Goal: Information Seeking & Learning: Learn about a topic

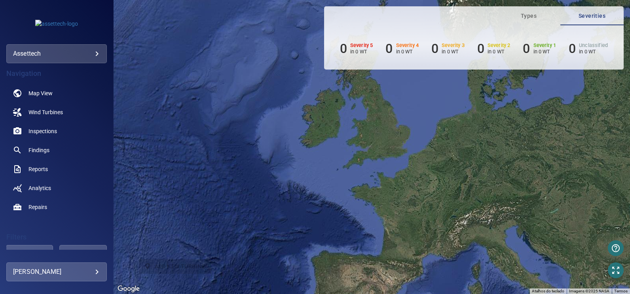
click at [85, 57] on body "**********" at bounding box center [315, 147] width 630 height 294
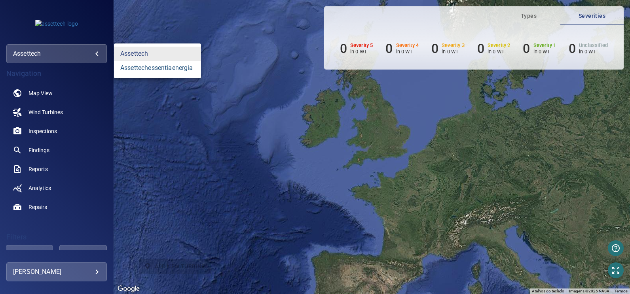
click at [134, 66] on link "assettechessentiaenergia" at bounding box center [157, 68] width 87 height 14
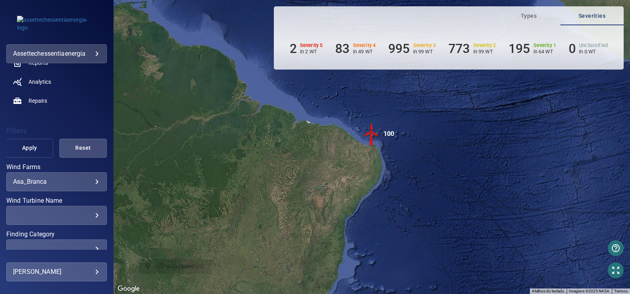
scroll to position [119, 0]
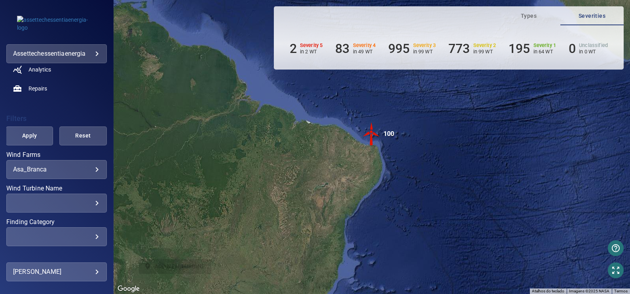
click at [57, 170] on body "**********" at bounding box center [315, 147] width 630 height 294
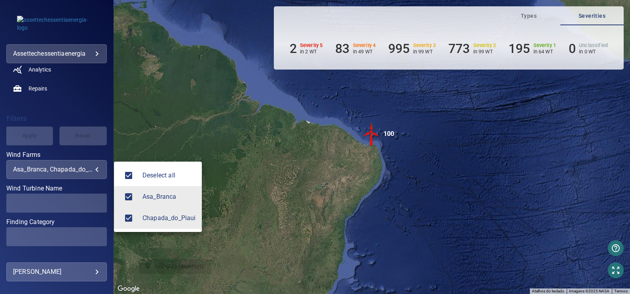
type input "**********"
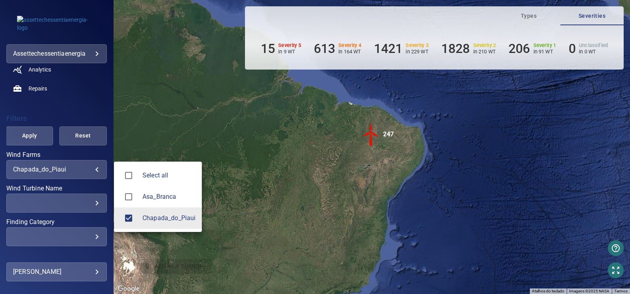
click at [64, 201] on div at bounding box center [315, 147] width 630 height 294
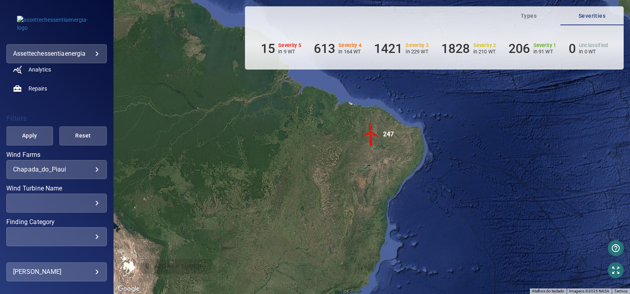
click at [80, 203] on div "​" at bounding box center [56, 203] width 87 height 8
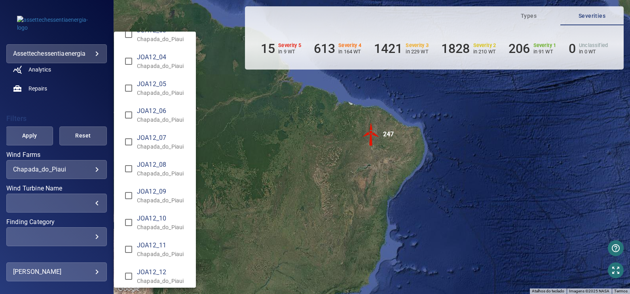
scroll to position [4945, 0]
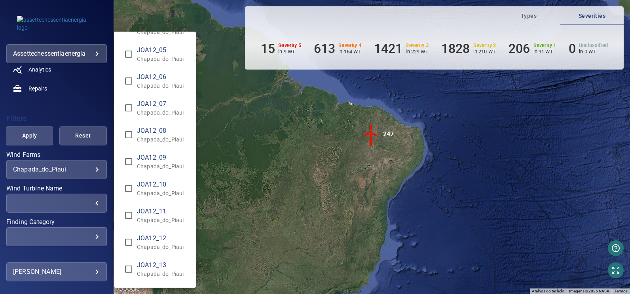
click at [138, 108] on span "JOA12_07" at bounding box center [163, 103] width 53 height 9
type input "**********"
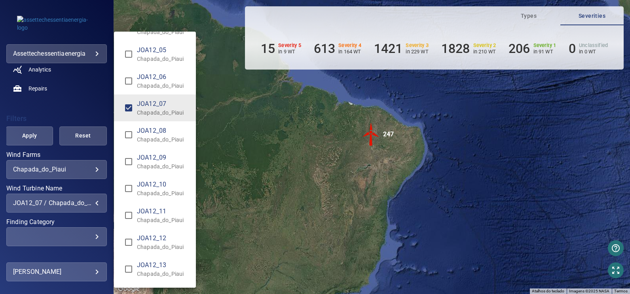
click at [32, 138] on div "Wind Turbine Name" at bounding box center [315, 147] width 630 height 294
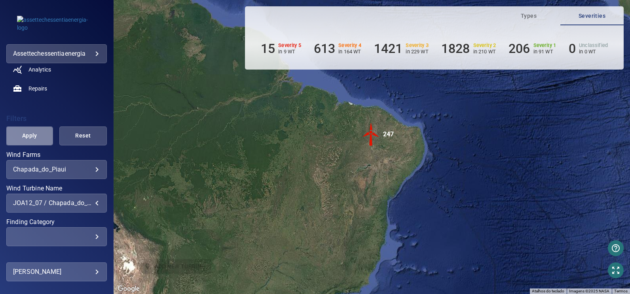
click at [32, 138] on span "Apply" at bounding box center [29, 136] width 27 height 10
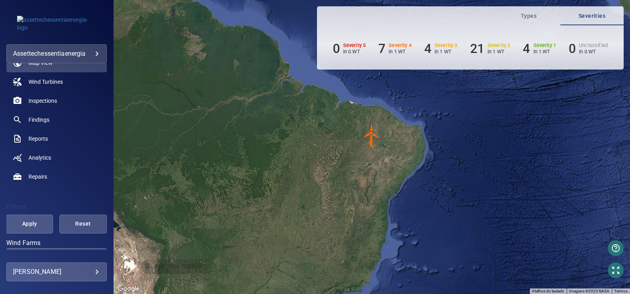
scroll to position [0, 0]
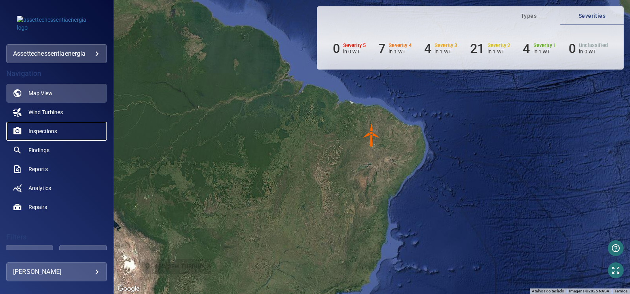
click at [40, 131] on span "Inspections" at bounding box center [42, 131] width 28 height 8
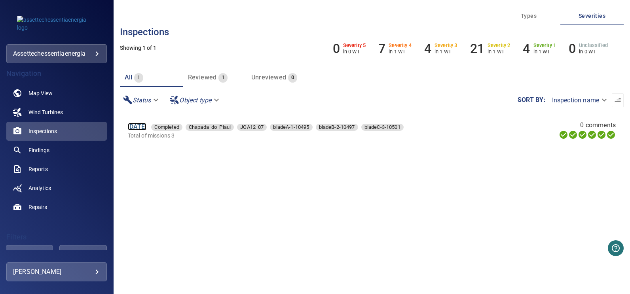
click at [147, 126] on link "[DATE]" at bounding box center [137, 127] width 19 height 8
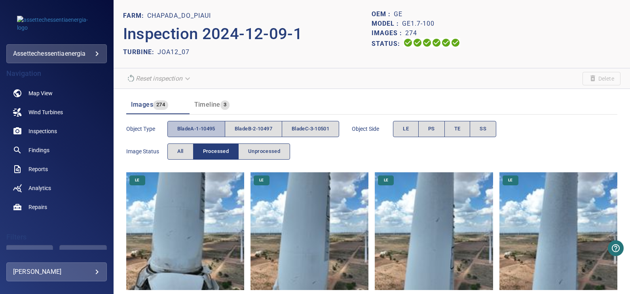
click at [209, 128] on span "bladeA-1-10495" at bounding box center [196, 129] width 38 height 9
click at [486, 125] on span "SS" at bounding box center [482, 129] width 7 height 9
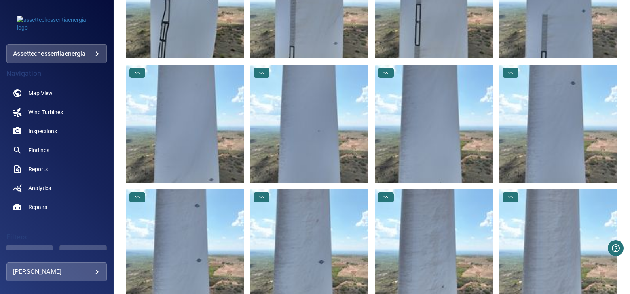
scroll to position [628, 0]
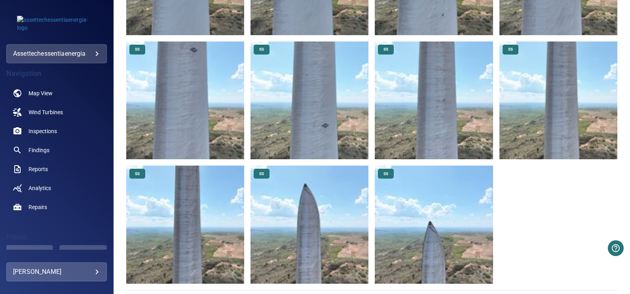
click at [438, 206] on img at bounding box center [434, 225] width 118 height 118
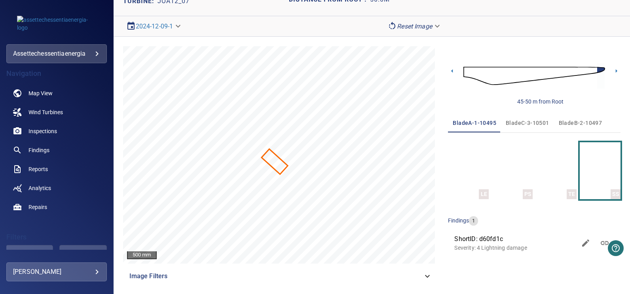
scroll to position [48, 0]
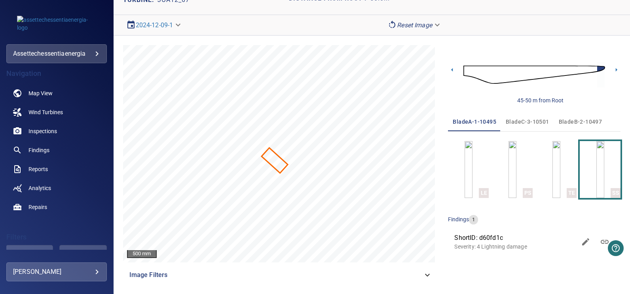
click at [494, 239] on span "ShortID: d60fd1c" at bounding box center [515, 237] width 122 height 9
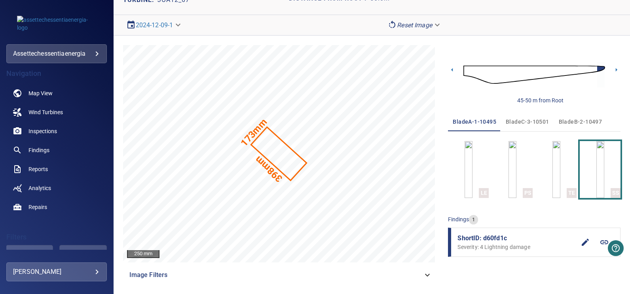
drag, startPoint x: 493, startPoint y: 239, endPoint x: 487, endPoint y: 271, distance: 33.4
click at [487, 271] on div "45-50 m from Root bladeA-1-10495 bladeC-3-10501 bladeB-2-10497 LE PS TE SS find…" at bounding box center [534, 165] width 172 height 240
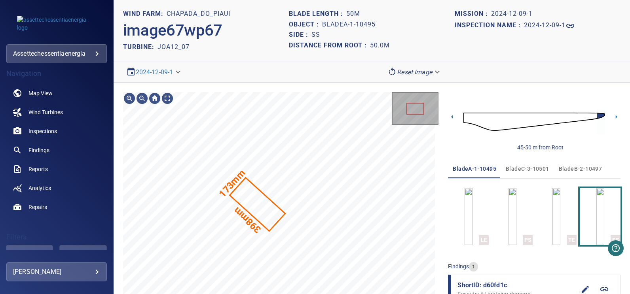
scroll to position [0, 0]
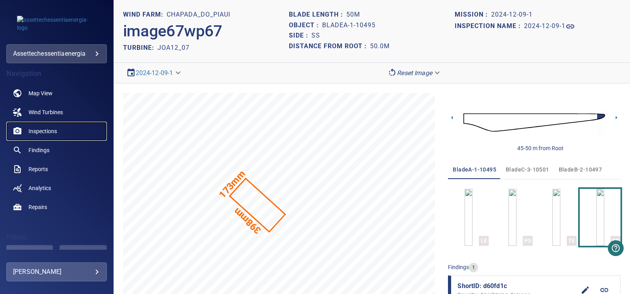
click at [40, 131] on span "Inspections" at bounding box center [42, 131] width 28 height 8
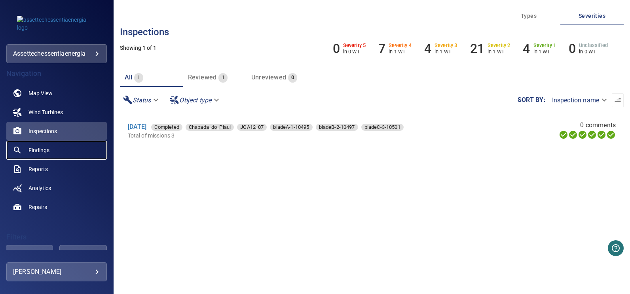
click at [46, 149] on span "Findings" at bounding box center [38, 150] width 21 height 8
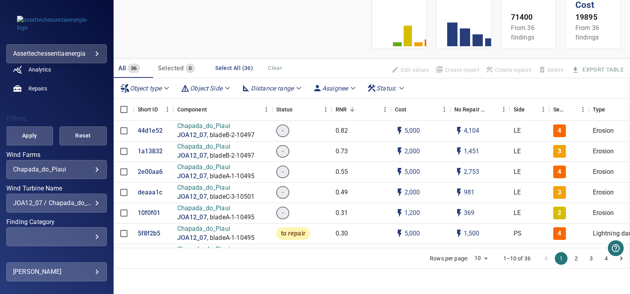
scroll to position [158, 0]
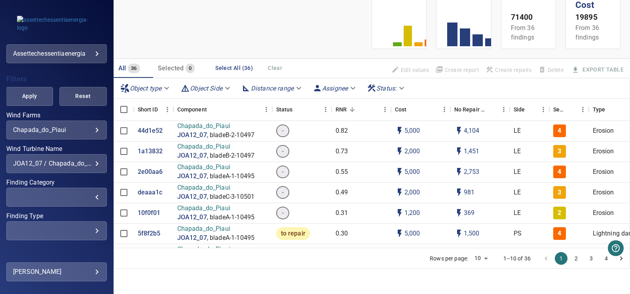
click at [60, 195] on div "​" at bounding box center [56, 197] width 87 height 8
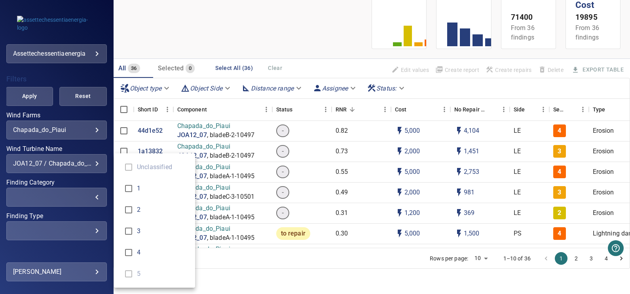
type input "*"
click at [85, 78] on div "Finding Category" at bounding box center [315, 147] width 630 height 294
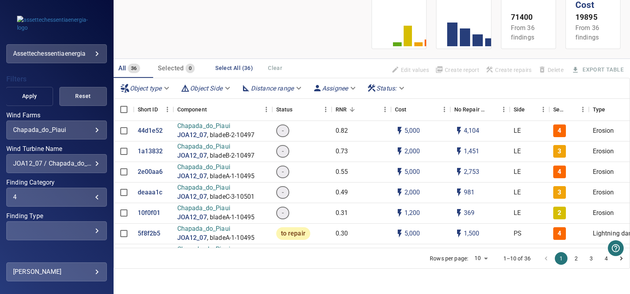
click at [42, 91] on button "Apply" at bounding box center [29, 96] width 47 height 19
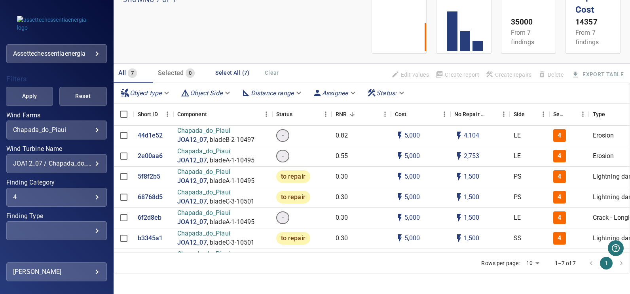
click at [67, 161] on div "JOA12_07 / Chapada_do_Piaui" at bounding box center [56, 164] width 87 height 8
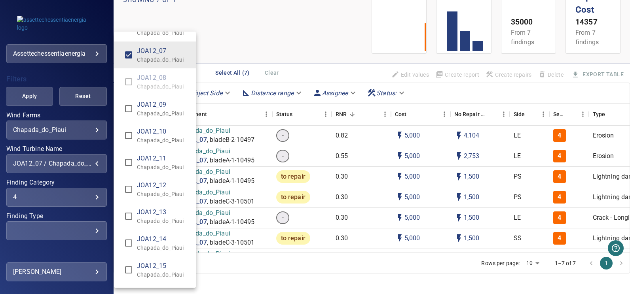
scroll to position [5012, 0]
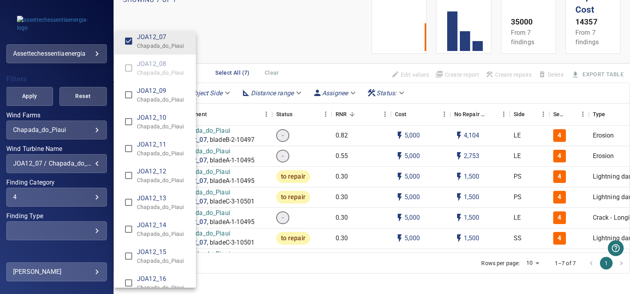
click at [142, 197] on span "JOA12_13" at bounding box center [163, 198] width 53 height 9
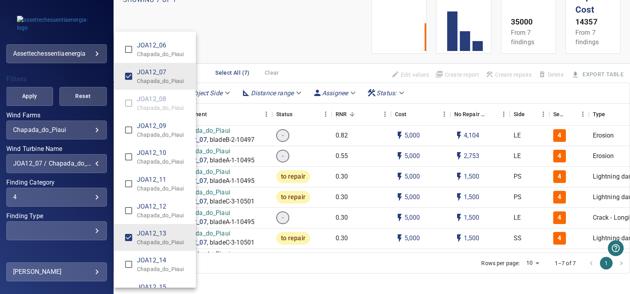
scroll to position [4933, 0]
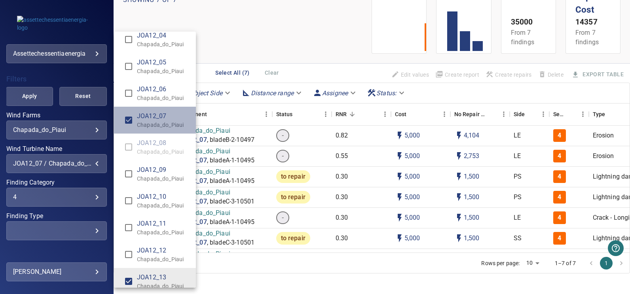
click at [145, 125] on p "Chapada_do_Piaui" at bounding box center [163, 125] width 53 height 8
type input "**********"
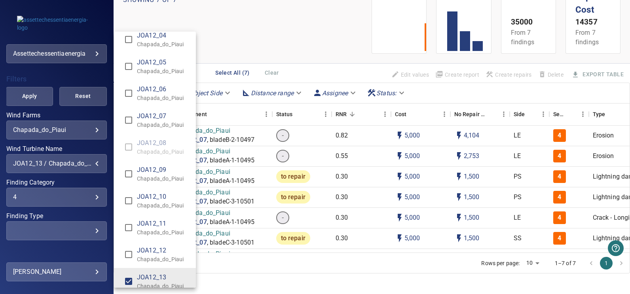
click at [38, 131] on div "Wind Turbine Name" at bounding box center [315, 147] width 630 height 294
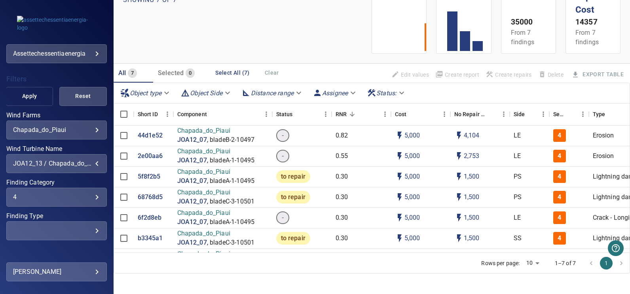
click at [29, 96] on span "Apply" at bounding box center [29, 96] width 27 height 10
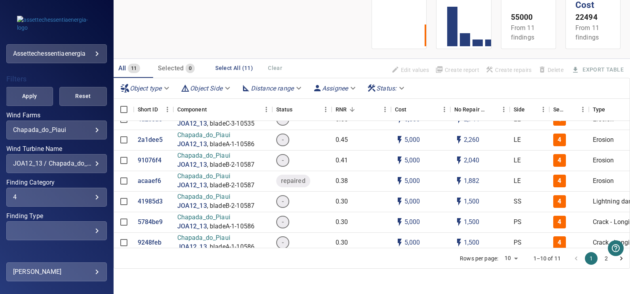
scroll to position [74, 0]
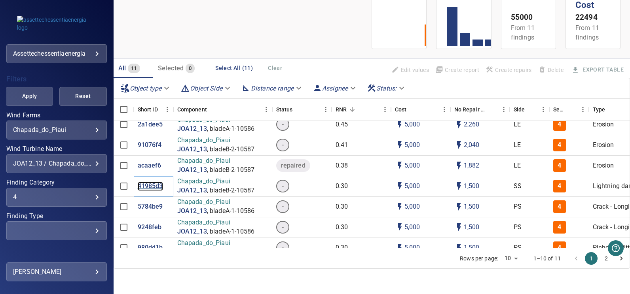
click at [150, 182] on p "41985d3" at bounding box center [150, 186] width 25 height 9
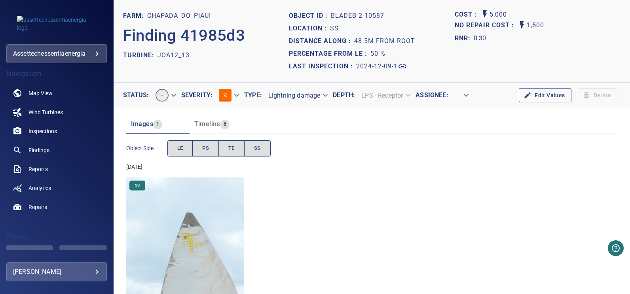
click at [325, 94] on body "**********" at bounding box center [315, 147] width 630 height 294
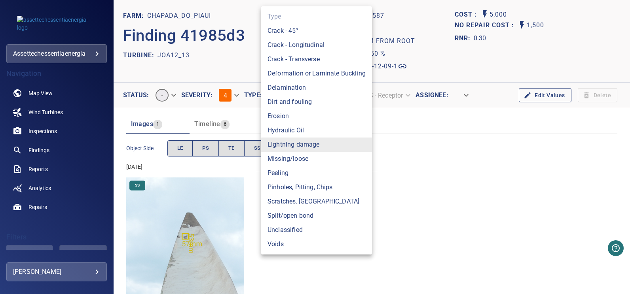
click at [294, 176] on li "Peeling" at bounding box center [316, 173] width 111 height 14
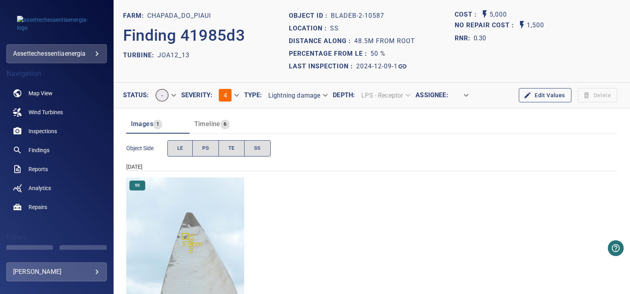
click at [231, 94] on body "**********" at bounding box center [315, 147] width 630 height 294
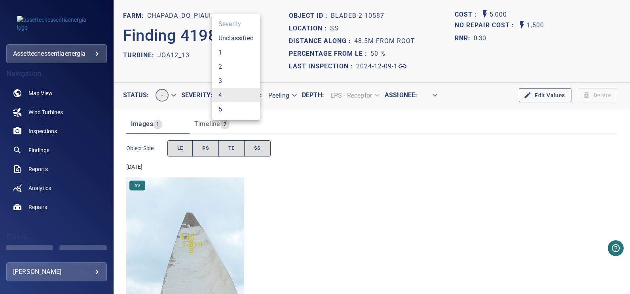
click at [227, 68] on li "2" at bounding box center [236, 67] width 48 height 14
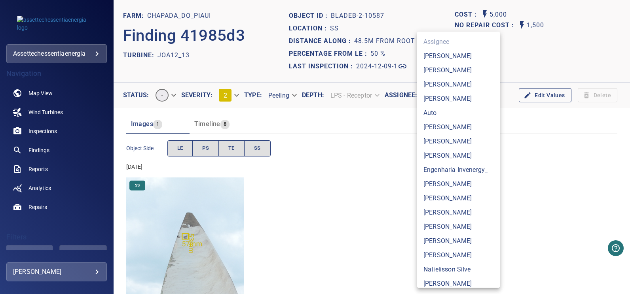
click at [431, 90] on body "**********" at bounding box center [315, 147] width 630 height 294
click at [457, 138] on li "[PERSON_NAME]" at bounding box center [458, 142] width 83 height 14
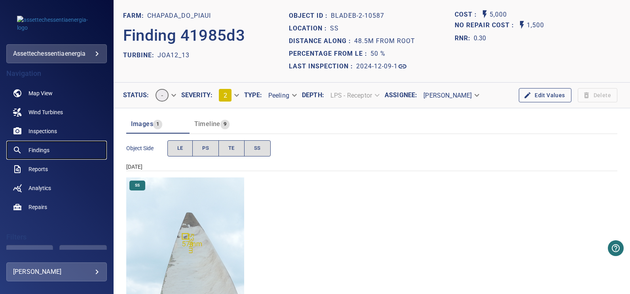
click at [40, 148] on span "Findings" at bounding box center [38, 150] width 21 height 8
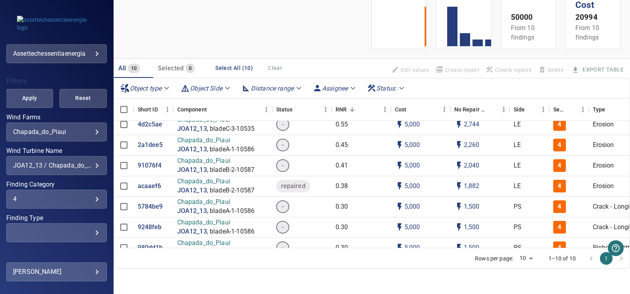
scroll to position [181, 0]
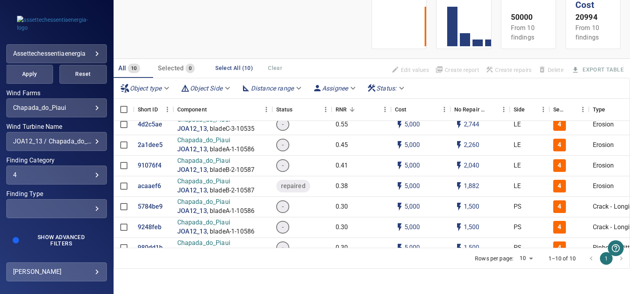
click at [53, 179] on div "4 * ​" at bounding box center [56, 175] width 100 height 19
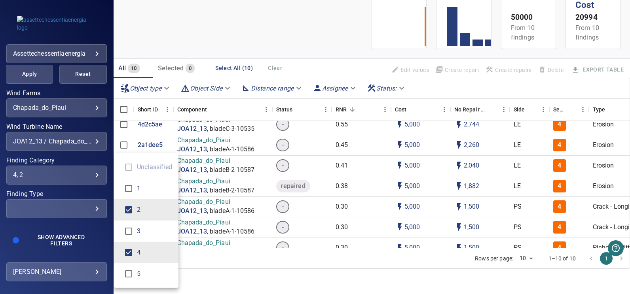
type input "*"
click at [27, 74] on div "Finding Category" at bounding box center [315, 147] width 630 height 294
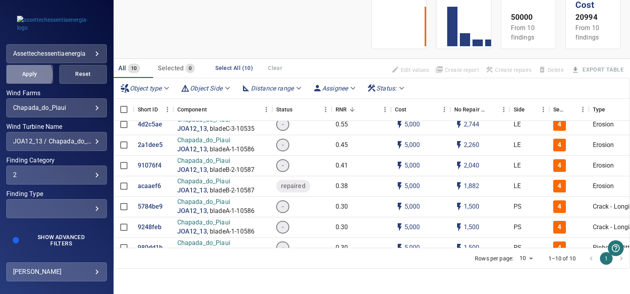
click at [27, 74] on span "Apply" at bounding box center [29, 74] width 27 height 10
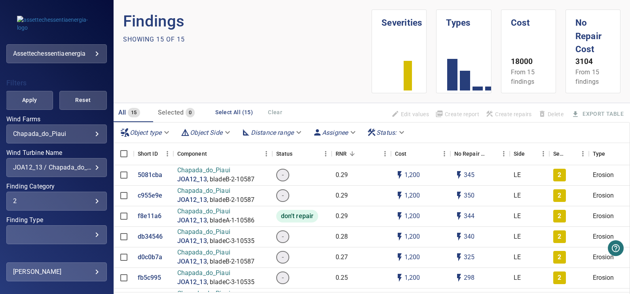
scroll to position [142, 0]
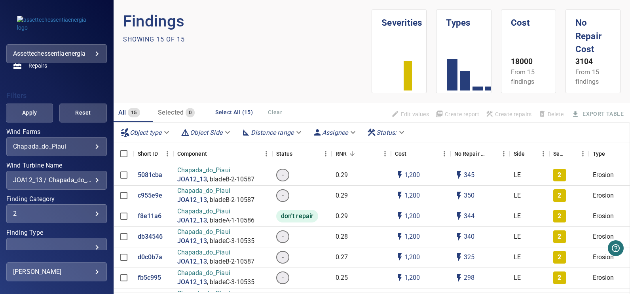
click at [70, 179] on div "JOA12_13 / Chapada_do_Piaui" at bounding box center [56, 180] width 87 height 8
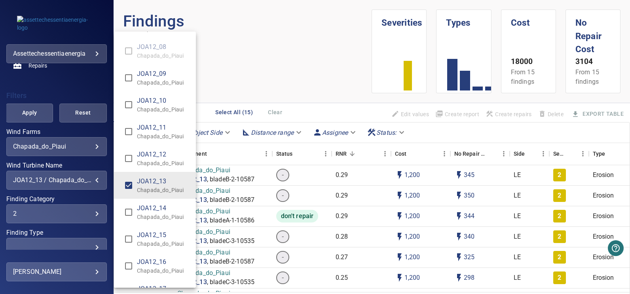
scroll to position [5015, 0]
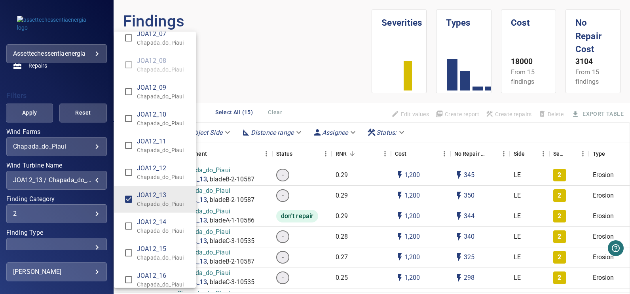
click at [74, 131] on div "Wind Turbine Name" at bounding box center [315, 147] width 630 height 294
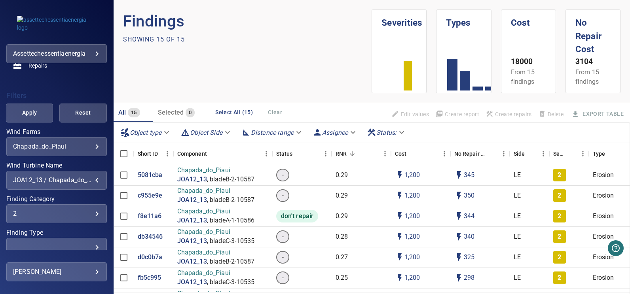
click at [51, 213] on div "2" at bounding box center [56, 214] width 87 height 8
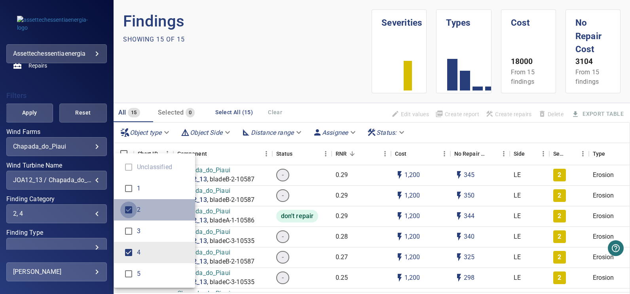
type input "*"
click at [31, 118] on div "Finding Category" at bounding box center [315, 147] width 630 height 294
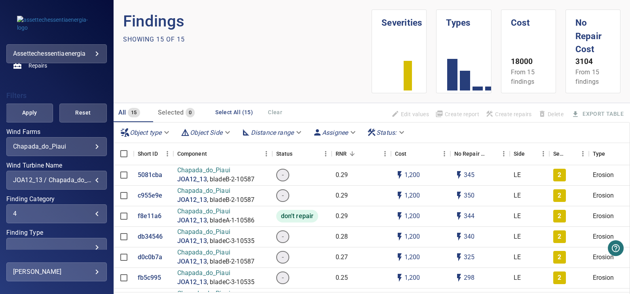
click at [30, 115] on span "Apply" at bounding box center [29, 113] width 27 height 10
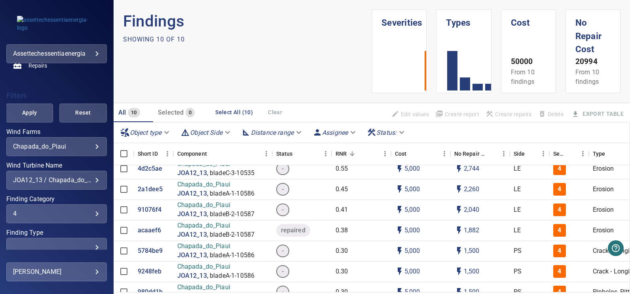
scroll to position [53, 0]
click at [151, 247] on p "5784be9" at bounding box center [150, 251] width 25 height 9
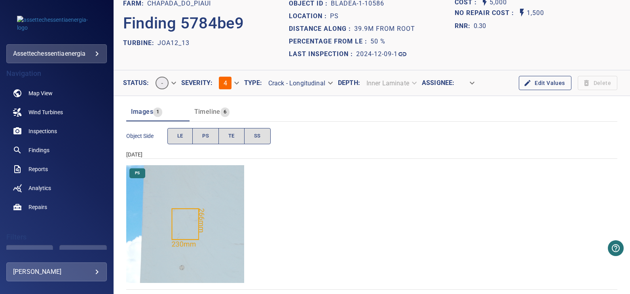
scroll to position [19, 0]
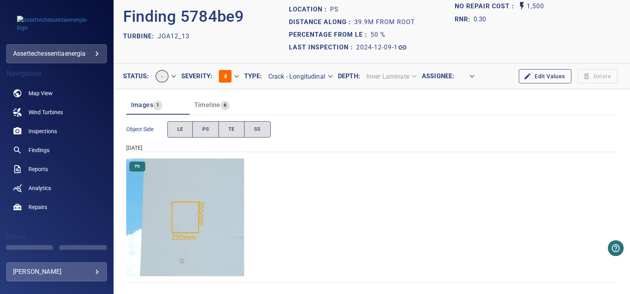
click at [210, 105] on span "Timeline" at bounding box center [207, 105] width 26 height 8
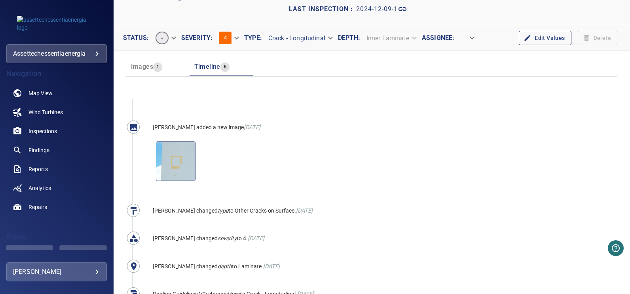
scroll to position [0, 0]
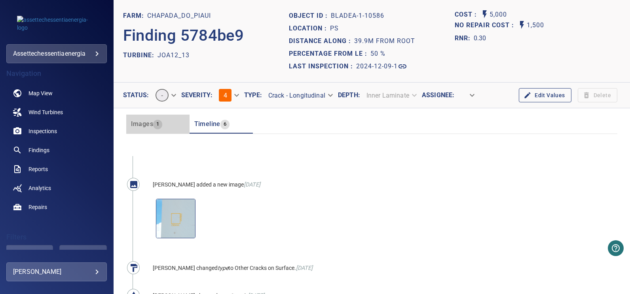
click at [148, 124] on span "Images" at bounding box center [142, 124] width 22 height 8
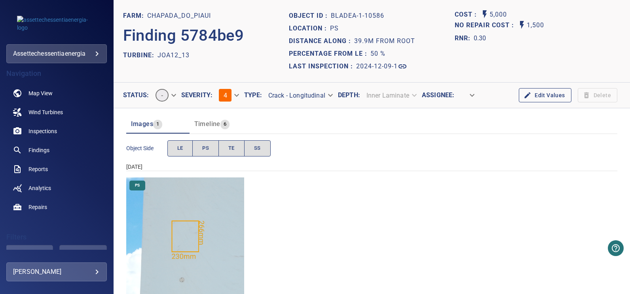
click at [179, 237] on img "Chapada_do_Piaui/JOA12_13/2024-12-09-1/2024-12-09-1/image34wp34.jpg" at bounding box center [185, 237] width 118 height 118
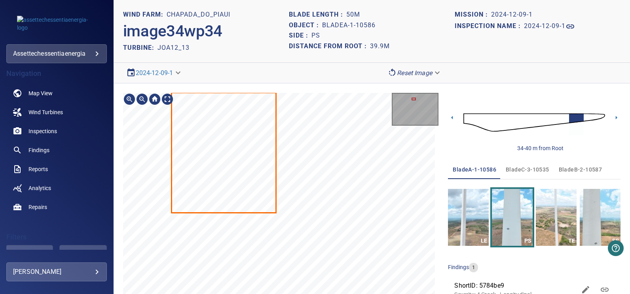
scroll to position [16, 0]
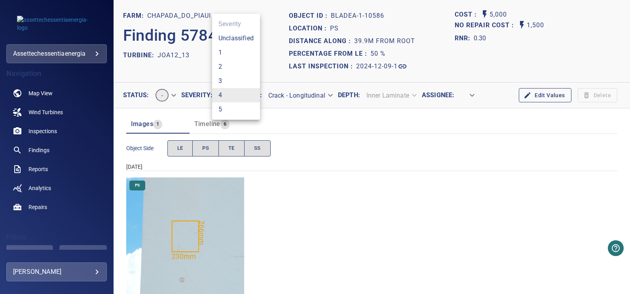
click at [221, 94] on body "**********" at bounding box center [315, 147] width 630 height 294
click at [224, 80] on li "3" at bounding box center [236, 81] width 48 height 14
click at [311, 127] on header "Images 1 Timeline 7" at bounding box center [371, 124] width 491 height 19
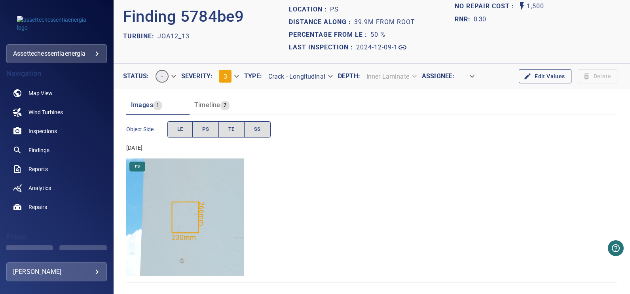
click at [159, 74] on body "**********" at bounding box center [315, 147] width 630 height 294
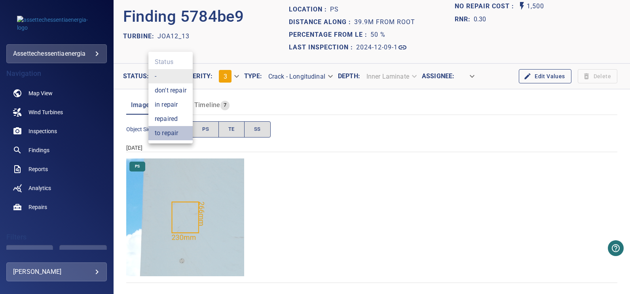
click at [170, 131] on li "to repair" at bounding box center [170, 133] width 44 height 14
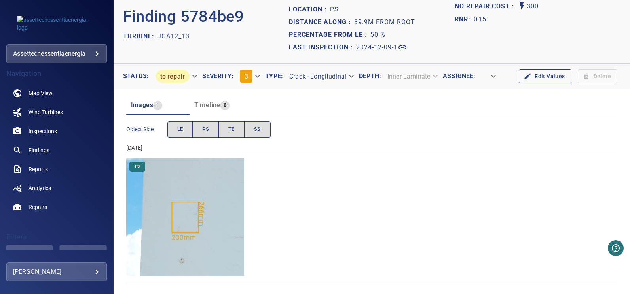
click at [479, 75] on body "**********" at bounding box center [315, 147] width 630 height 294
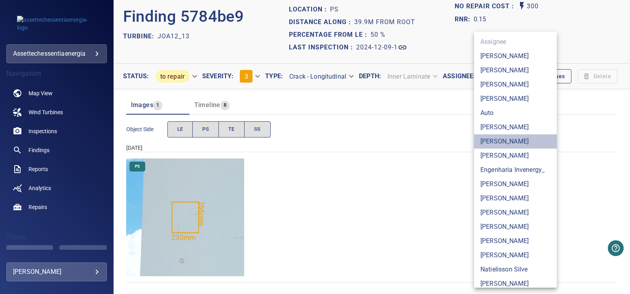
click at [508, 140] on li "[PERSON_NAME]" at bounding box center [515, 142] width 83 height 14
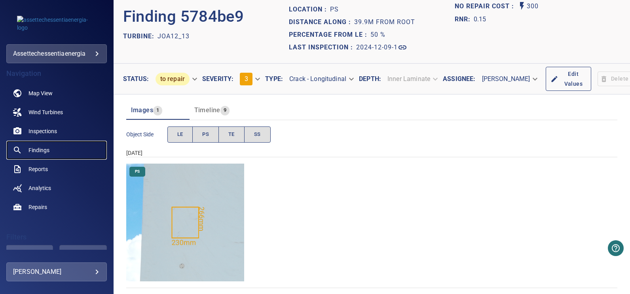
click at [41, 147] on span "Findings" at bounding box center [38, 150] width 21 height 8
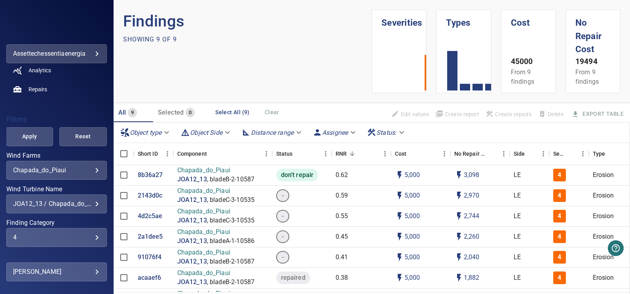
scroll to position [119, 0]
click at [49, 205] on div "JOA12_13 / Chapada_do_Piaui" at bounding box center [56, 203] width 87 height 8
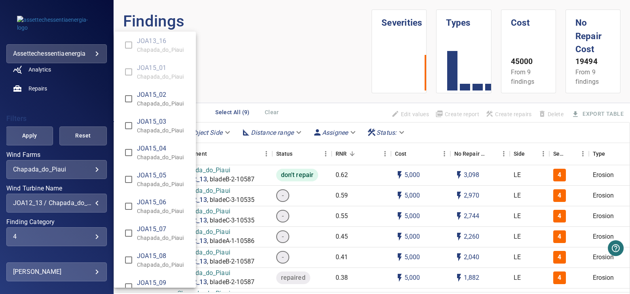
scroll to position [5727, 0]
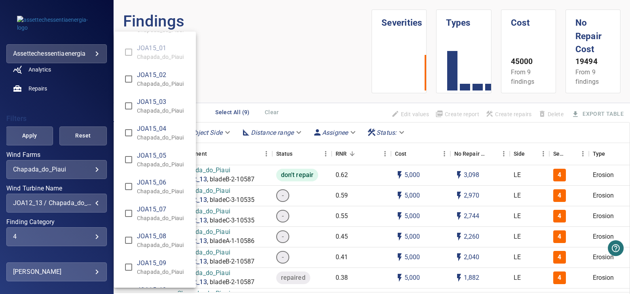
type input "**********"
click at [65, 103] on div "Wind Turbine Name" at bounding box center [315, 147] width 630 height 294
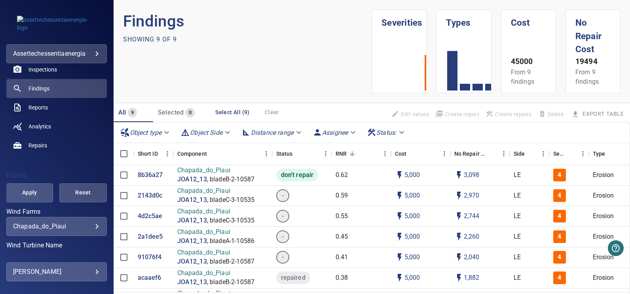
scroll to position [0, 0]
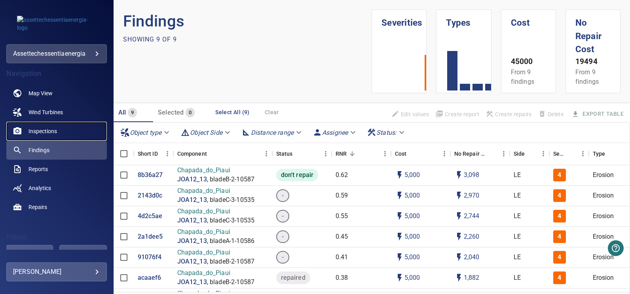
click at [45, 132] on span "Inspections" at bounding box center [42, 131] width 28 height 8
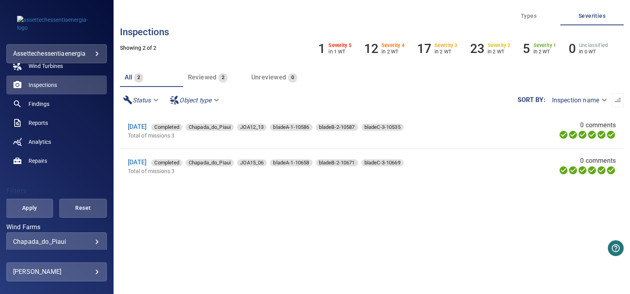
scroll to position [158, 0]
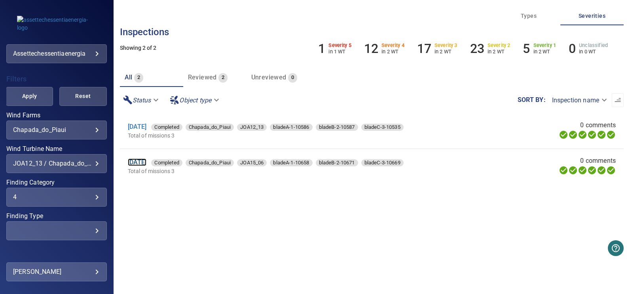
click at [139, 162] on link "[DATE]" at bounding box center [137, 163] width 19 height 8
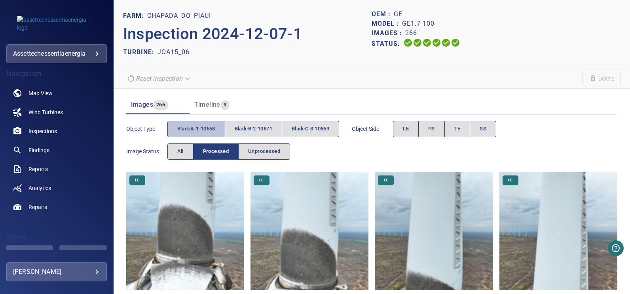
click at [201, 133] on span "bladeA-1-10658" at bounding box center [196, 129] width 38 height 9
click at [484, 131] on button "SS" at bounding box center [483, 129] width 27 height 16
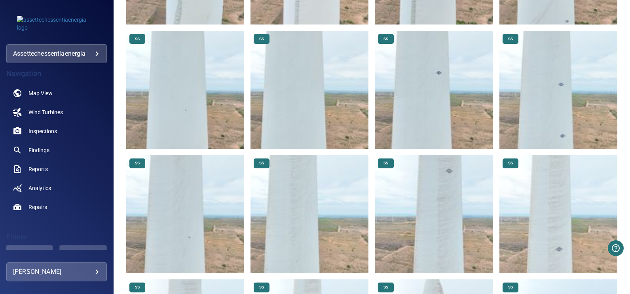
scroll to position [506, 0]
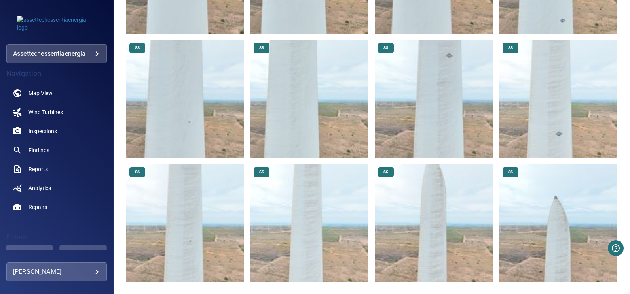
click at [552, 201] on img at bounding box center [558, 223] width 118 height 118
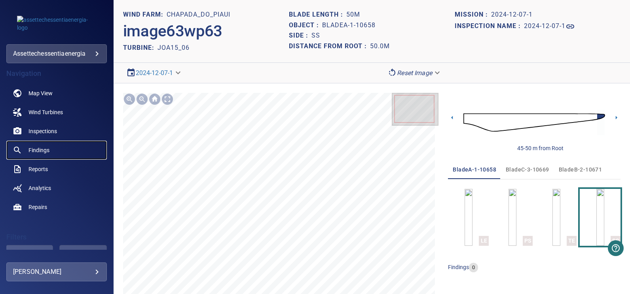
click at [40, 148] on span "Findings" at bounding box center [38, 150] width 21 height 8
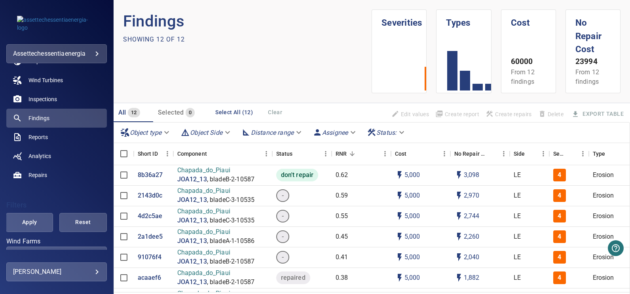
scroll to position [119, 0]
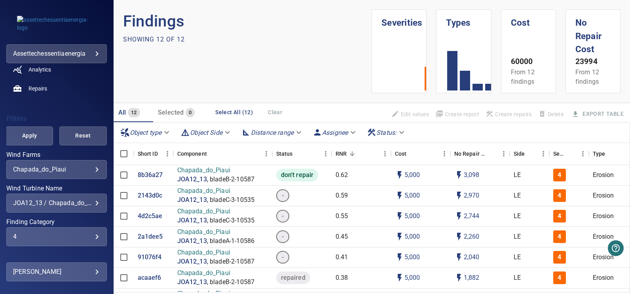
click at [64, 205] on div "JOA12_13 / Chapada_do_Piaui, JOA15_06 / Chapada_do_Piaui" at bounding box center [56, 203] width 87 height 8
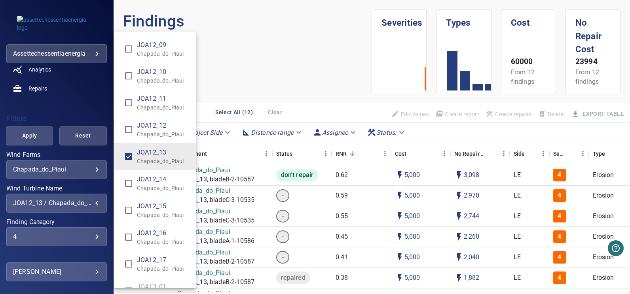
scroll to position [5002, 0]
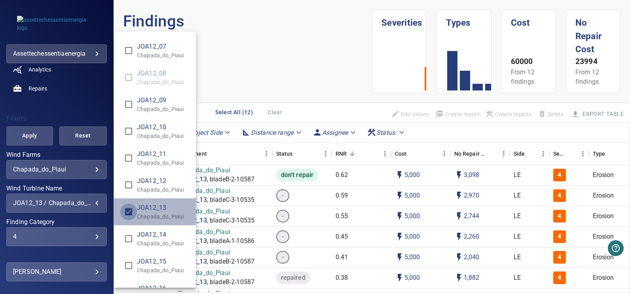
type input "**********"
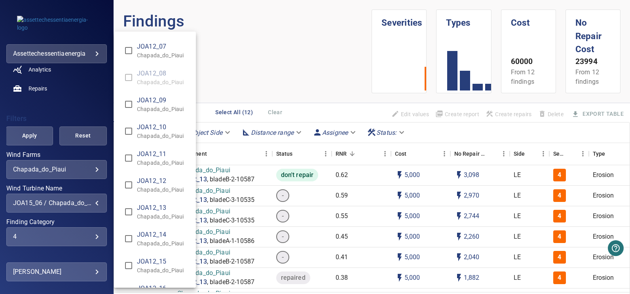
click at [30, 135] on div "Wind Turbine Name" at bounding box center [315, 147] width 630 height 294
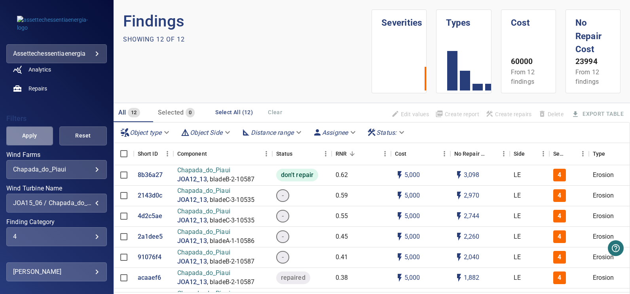
click at [30, 135] on span "Apply" at bounding box center [29, 136] width 27 height 10
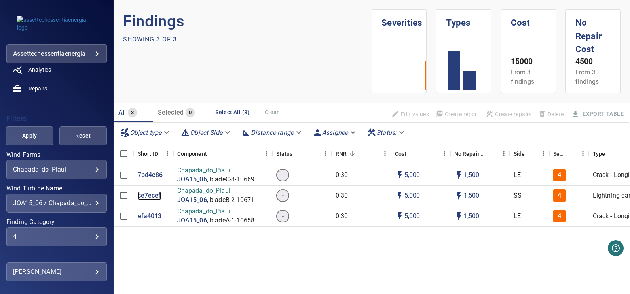
click at [144, 195] on p "ce7ecef" at bounding box center [149, 195] width 23 height 9
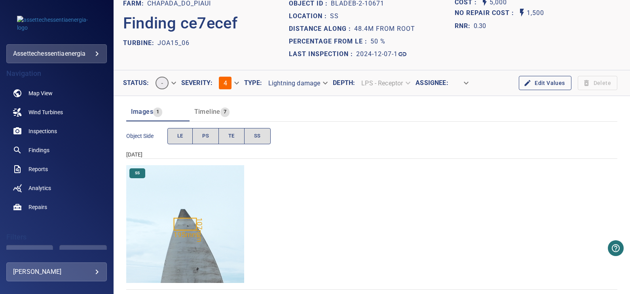
scroll to position [19, 0]
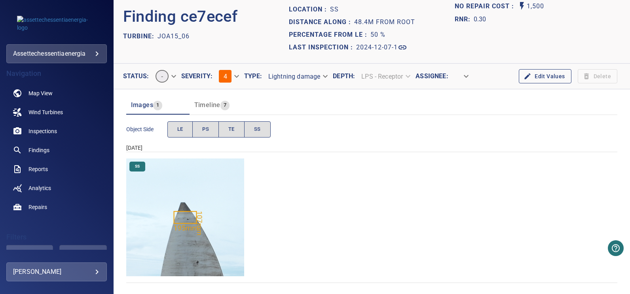
click at [315, 78] on body "**********" at bounding box center [315, 147] width 630 height 294
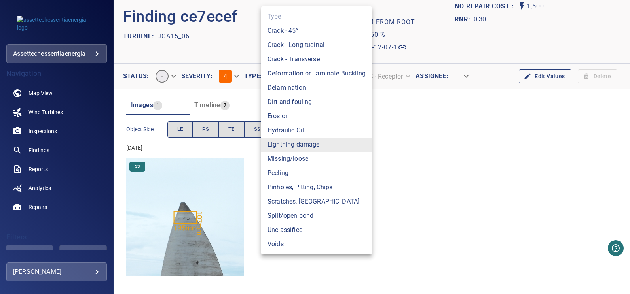
click at [405, 193] on div at bounding box center [315, 147] width 630 height 294
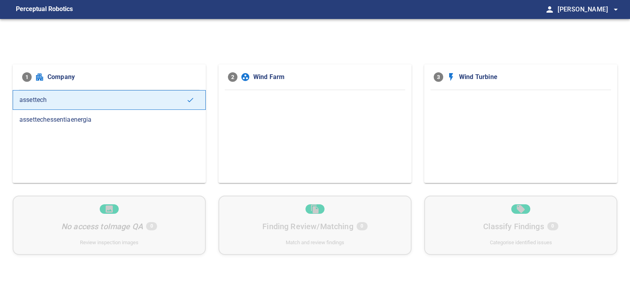
click at [83, 119] on span "assettechessentiaenergia" at bounding box center [109, 119] width 180 height 9
